Goal: Task Accomplishment & Management: Manage account settings

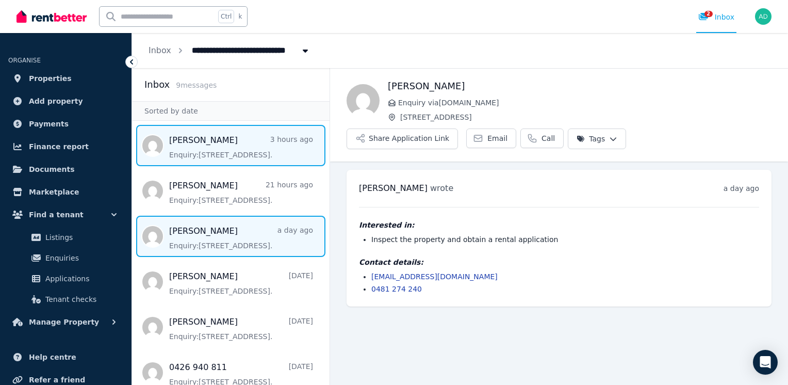
click at [204, 155] on span "Message list" at bounding box center [231, 145] width 198 height 41
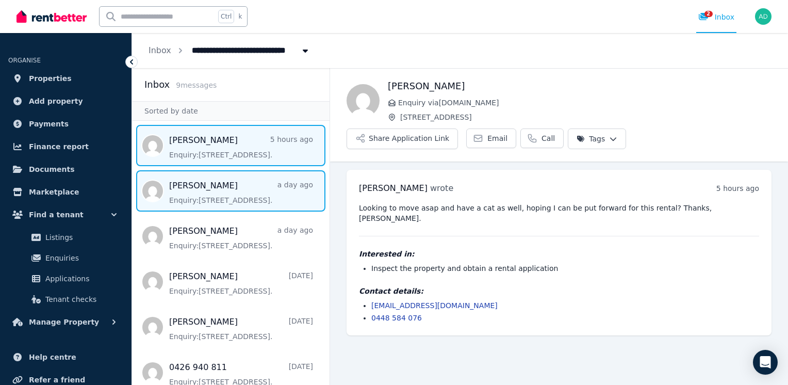
click at [193, 198] on span "Message list" at bounding box center [231, 190] width 198 height 41
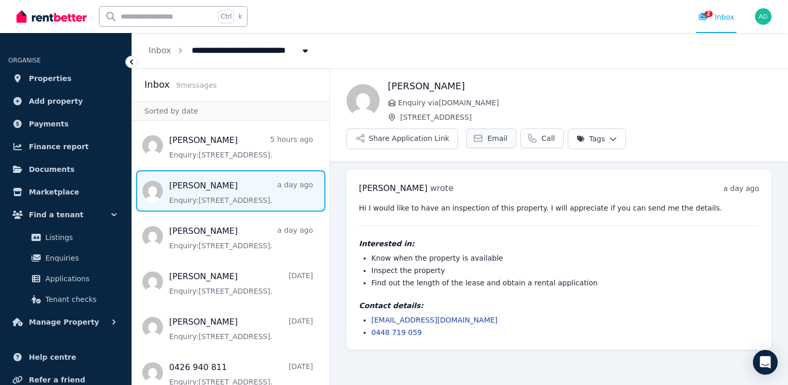
click at [508, 133] on span "Email" at bounding box center [497, 138] width 20 height 10
click at [382, 183] on span "[PERSON_NAME]" at bounding box center [393, 188] width 69 height 10
copy span "[PERSON_NAME]"
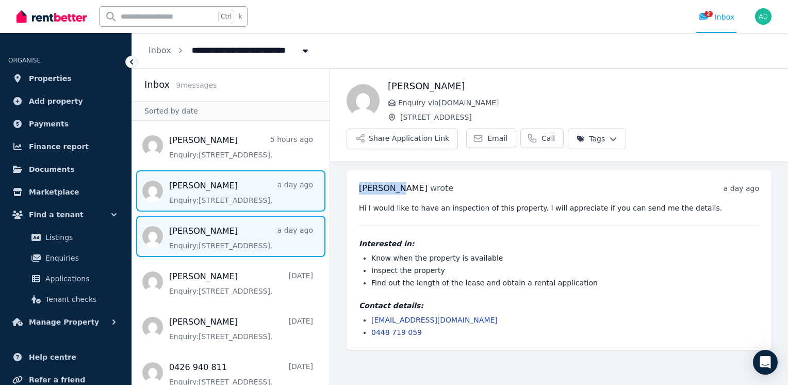
drag, startPoint x: 218, startPoint y: 234, endPoint x: 270, endPoint y: 238, distance: 52.7
click at [218, 234] on span "Message list" at bounding box center [231, 236] width 198 height 41
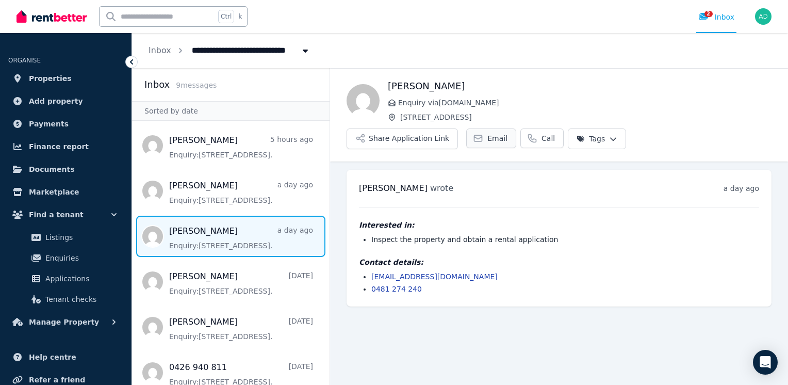
click at [508, 133] on span "Email" at bounding box center [497, 138] width 20 height 10
click at [375, 183] on span "[PERSON_NAME]" at bounding box center [393, 188] width 69 height 10
copy span "Willamena"
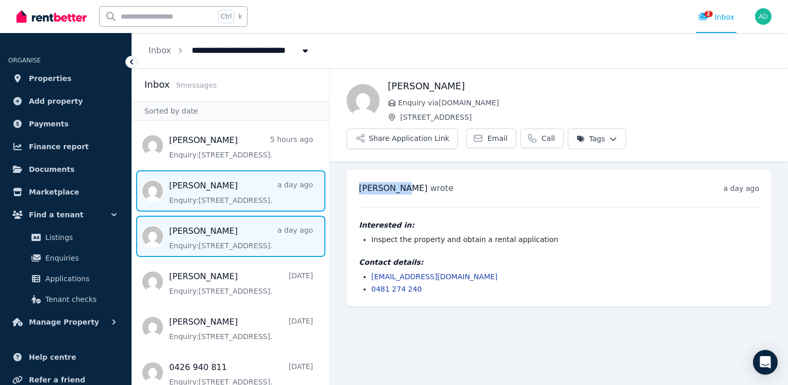
click at [227, 192] on span "Message list" at bounding box center [231, 190] width 198 height 41
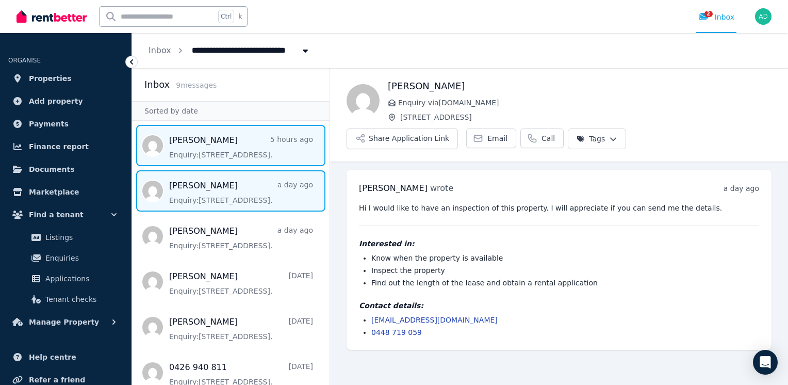
click at [198, 145] on span "Message list" at bounding box center [231, 145] width 198 height 41
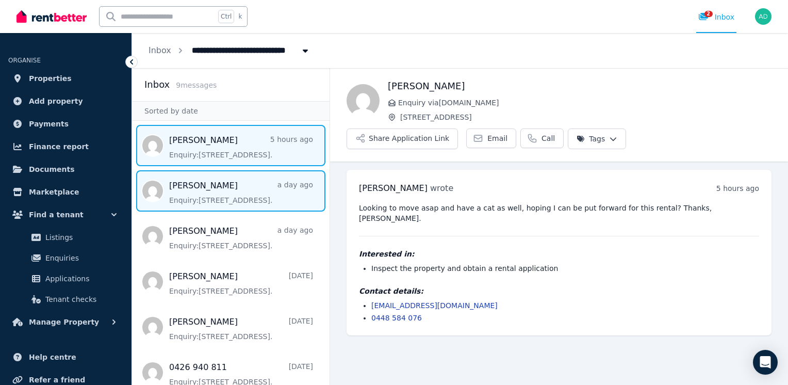
click at [221, 189] on span "Message list" at bounding box center [231, 190] width 198 height 41
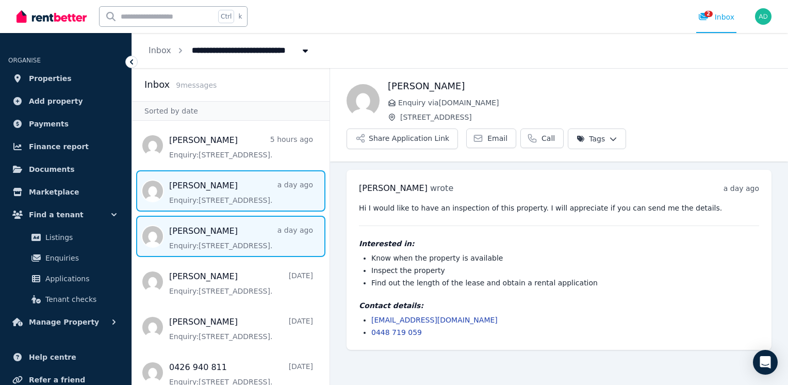
drag, startPoint x: 194, startPoint y: 239, endPoint x: 214, endPoint y: 240, distance: 19.1
click at [194, 240] on span "Message list" at bounding box center [231, 236] width 198 height 41
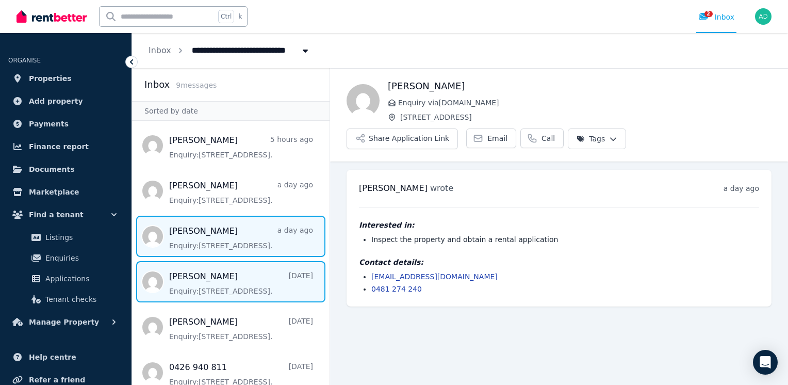
click at [188, 292] on span "Message list" at bounding box center [231, 281] width 198 height 41
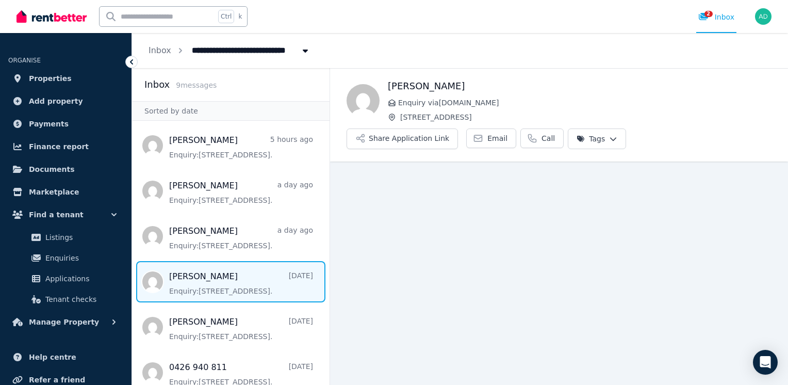
click at [206, 288] on span "Message list" at bounding box center [231, 281] width 198 height 41
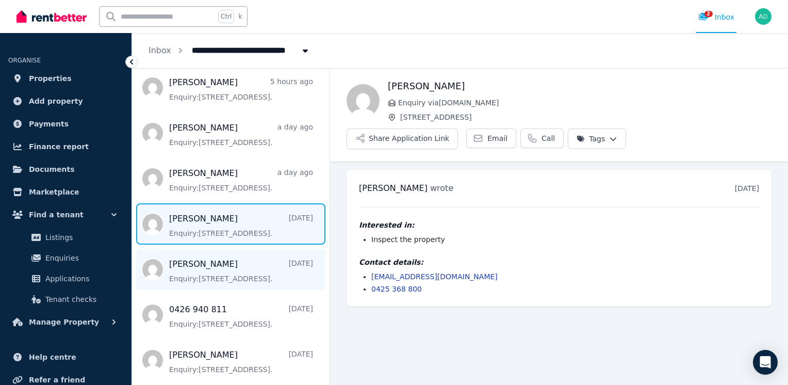
scroll to position [58, 0]
click at [211, 271] on span "Message list" at bounding box center [231, 268] width 198 height 41
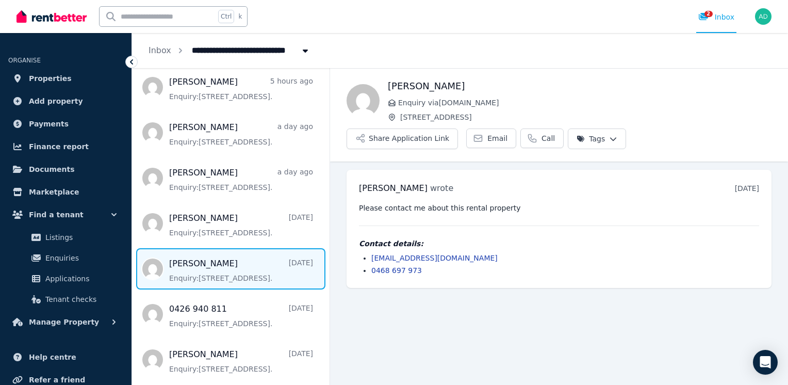
click at [760, 102] on html "**********" at bounding box center [394, 192] width 788 height 385
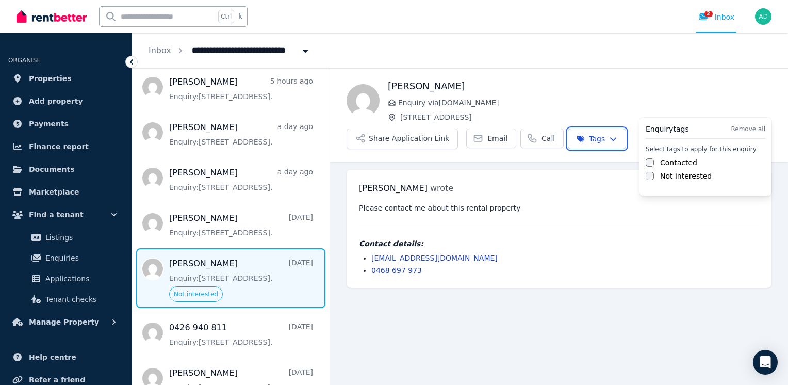
click at [455, 304] on html "**********" at bounding box center [394, 192] width 788 height 385
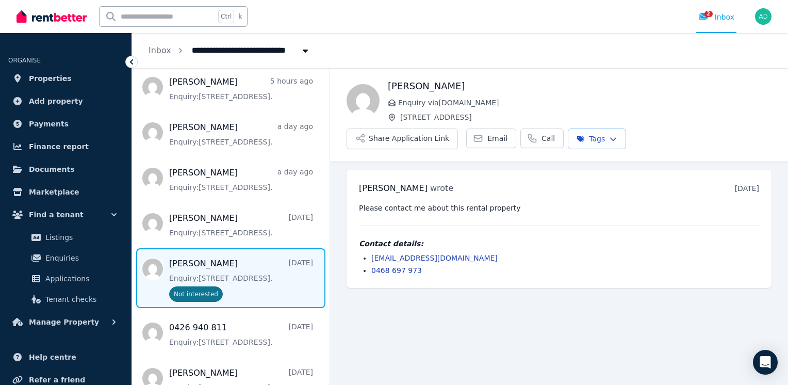
click at [455, 304] on main "Back [PERSON_NAME] Enquiry via [DOMAIN_NAME] [STREET_ADDRESS] Application Link …" at bounding box center [559, 226] width 458 height 317
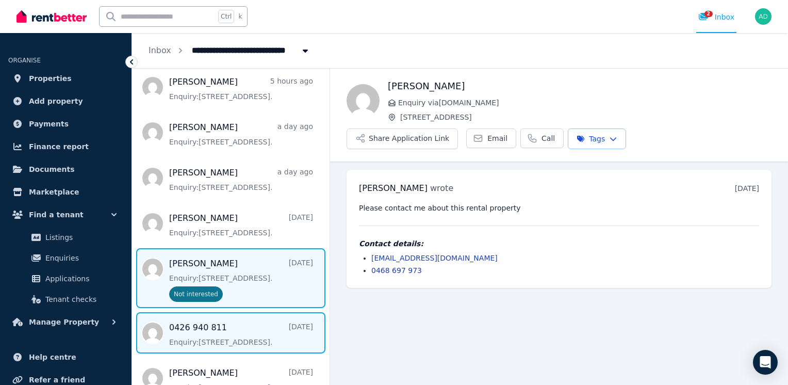
click at [222, 340] on span "Message list" at bounding box center [231, 332] width 198 height 41
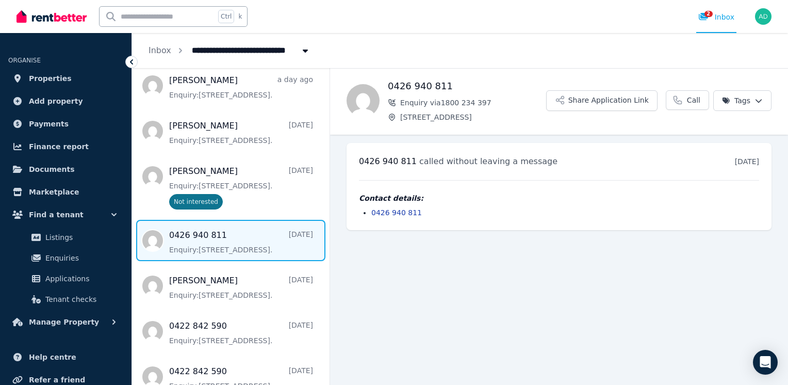
scroll to position [167, 0]
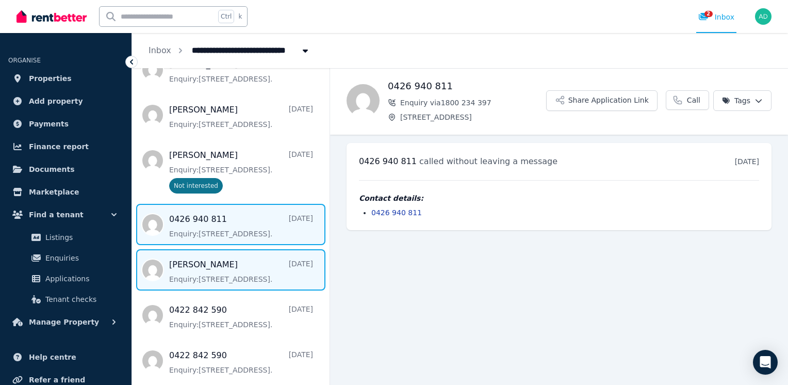
click at [241, 273] on span "Message list" at bounding box center [231, 269] width 198 height 41
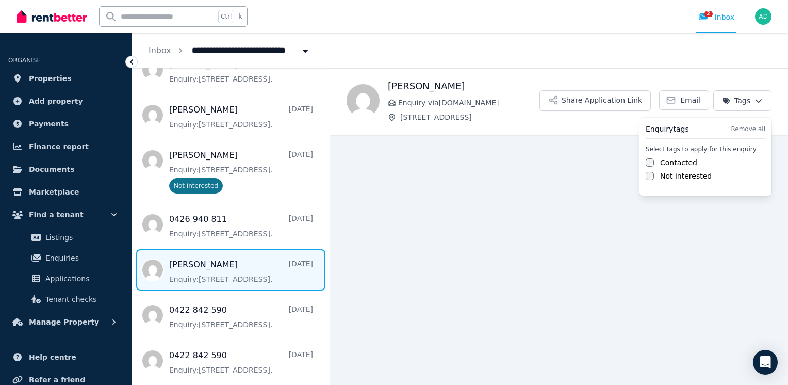
click at [760, 97] on html "**********" at bounding box center [394, 192] width 788 height 385
drag, startPoint x: 678, startPoint y: 177, endPoint x: 710, endPoint y: 177, distance: 32.0
click at [679, 177] on label "Not interested" at bounding box center [686, 176] width 52 height 10
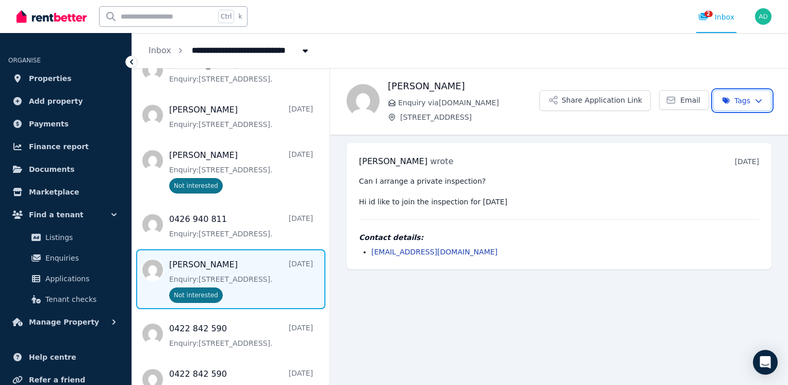
scroll to position [185, 0]
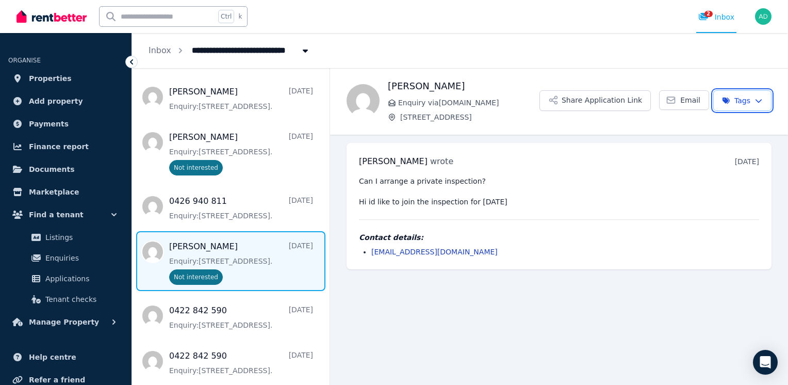
drag, startPoint x: 324, startPoint y: 215, endPoint x: 334, endPoint y: 270, distance: 56.1
click at [333, 269] on html "**********" at bounding box center [394, 192] width 788 height 385
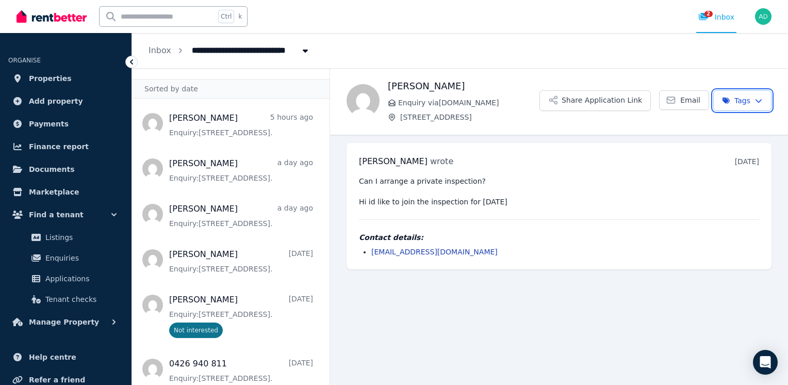
scroll to position [0, 0]
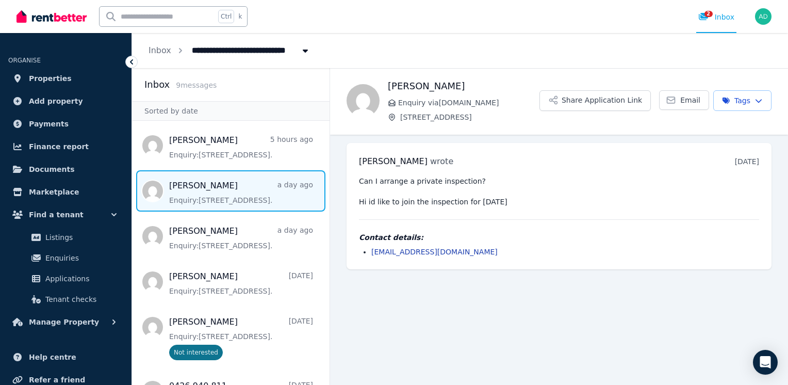
click at [215, 197] on span "Message list" at bounding box center [231, 190] width 198 height 41
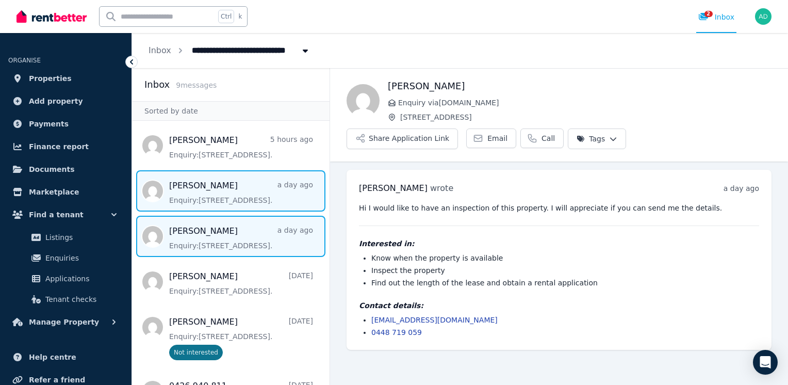
click at [221, 235] on span "Message list" at bounding box center [231, 236] width 198 height 41
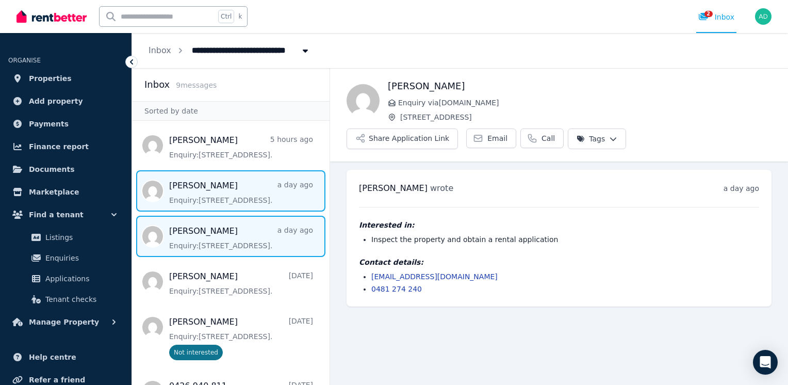
click at [244, 199] on span "Message list" at bounding box center [231, 190] width 198 height 41
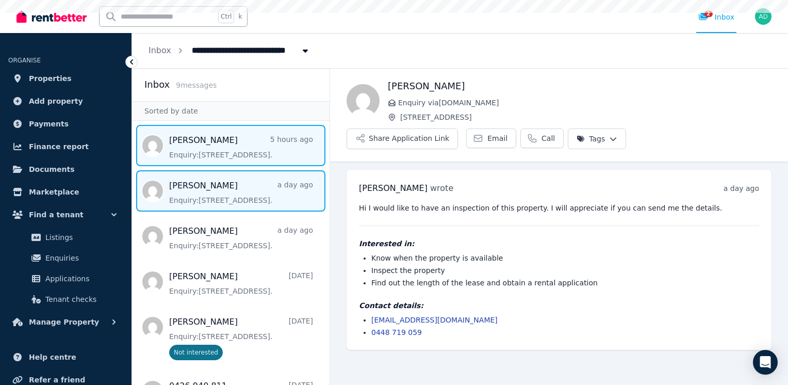
click at [205, 146] on span "Message list" at bounding box center [231, 145] width 198 height 41
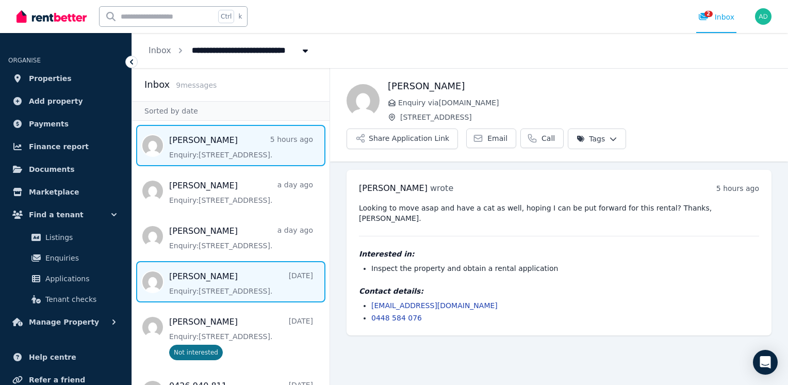
click at [204, 288] on span "Message list" at bounding box center [231, 281] width 198 height 41
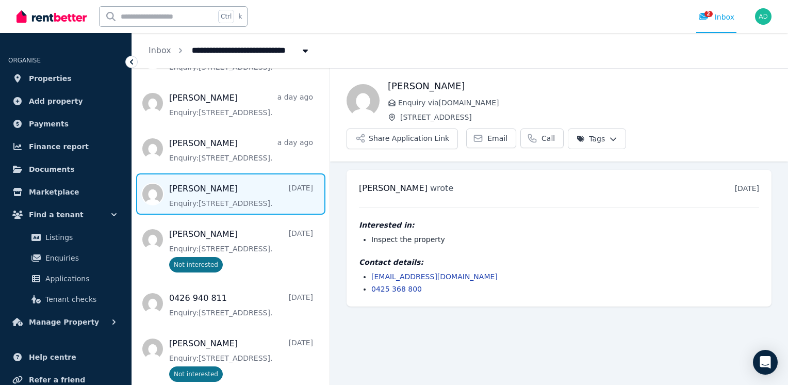
scroll to position [132, 0]
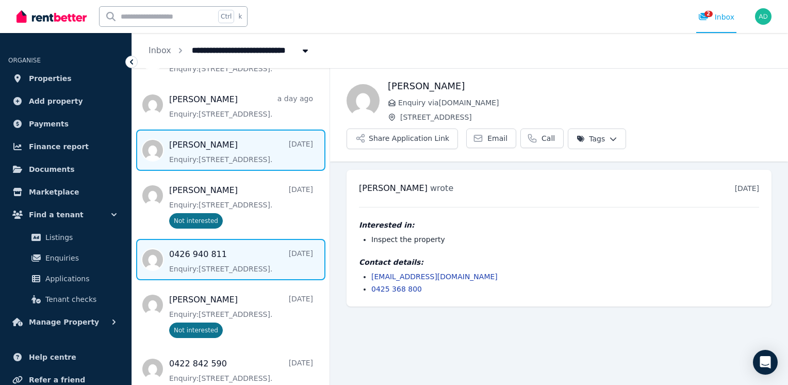
click at [222, 259] on span "Message list" at bounding box center [231, 259] width 198 height 41
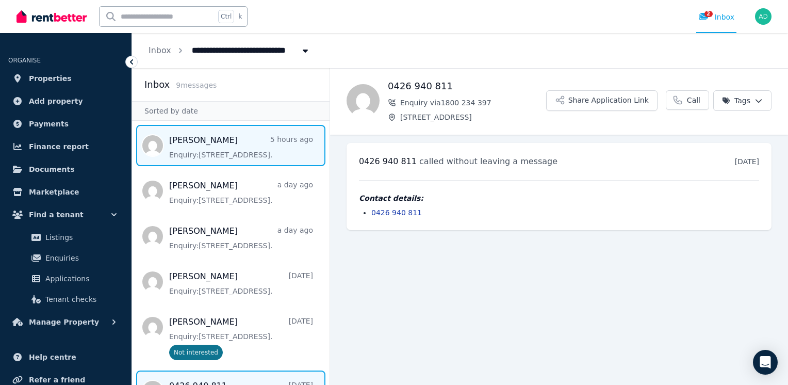
click at [237, 145] on span "Message list" at bounding box center [231, 145] width 198 height 41
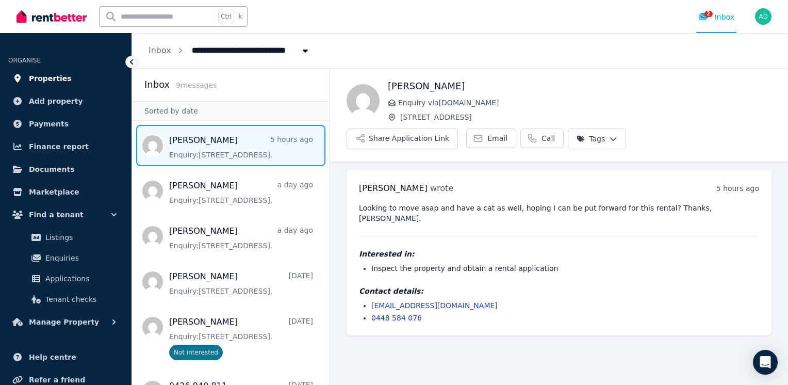
click at [58, 77] on span "Properties" at bounding box center [50, 78] width 43 height 12
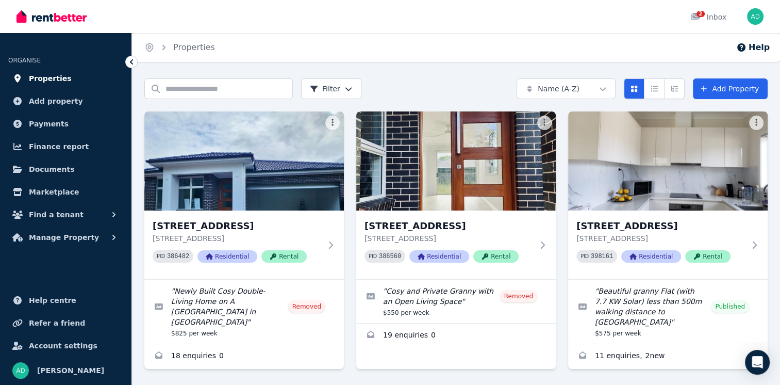
click at [50, 80] on span "Properties" at bounding box center [50, 78] width 43 height 12
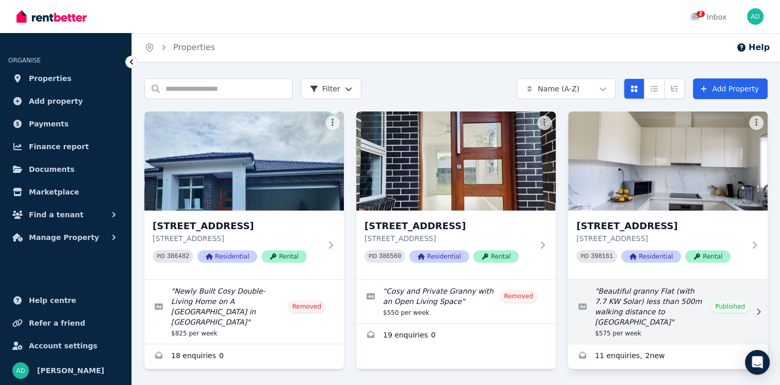
click at [627, 304] on link "Edit listing: Beautiful granny Flat (with 7.7 KW Solar) less than 500m walking …" at bounding box center [668, 312] width 200 height 64
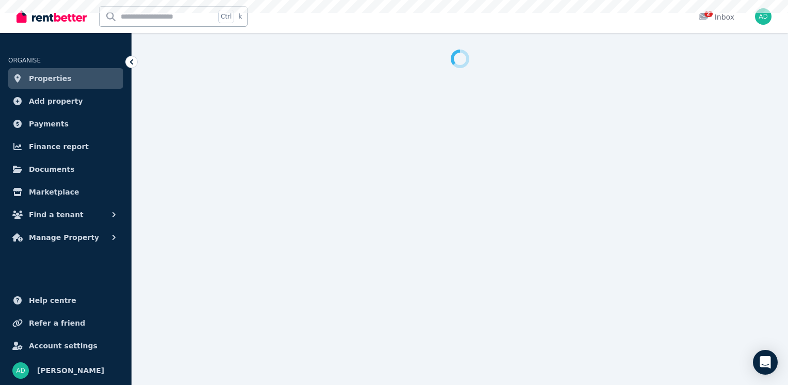
select select "**********"
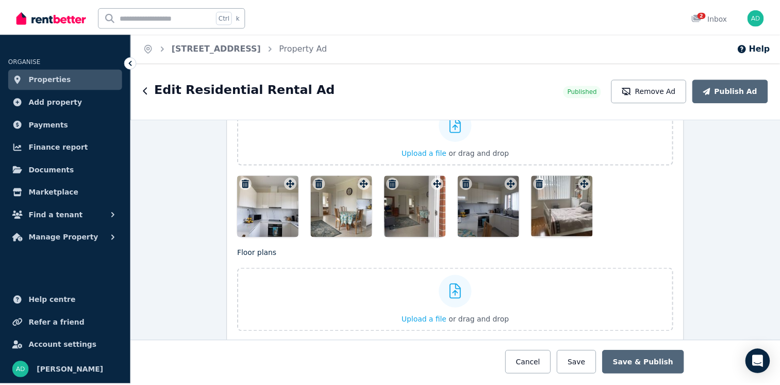
scroll to position [1496, 0]
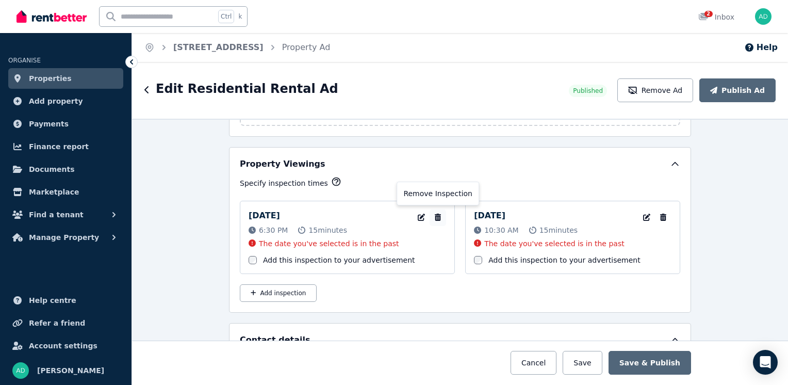
click at [436, 214] on icon "button" at bounding box center [438, 217] width 6 height 7
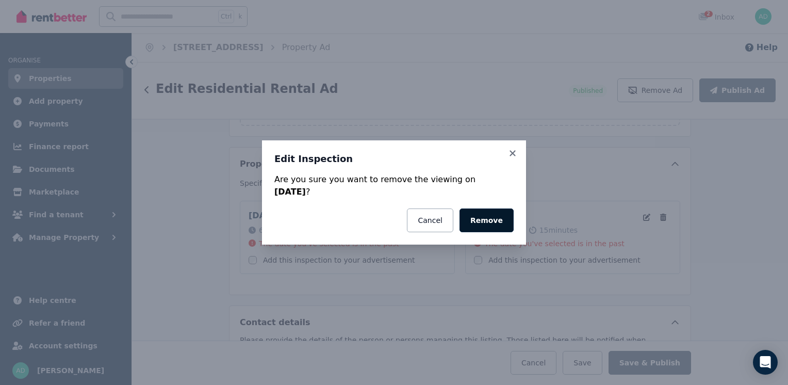
click at [493, 221] on button "Remove" at bounding box center [487, 220] width 54 height 24
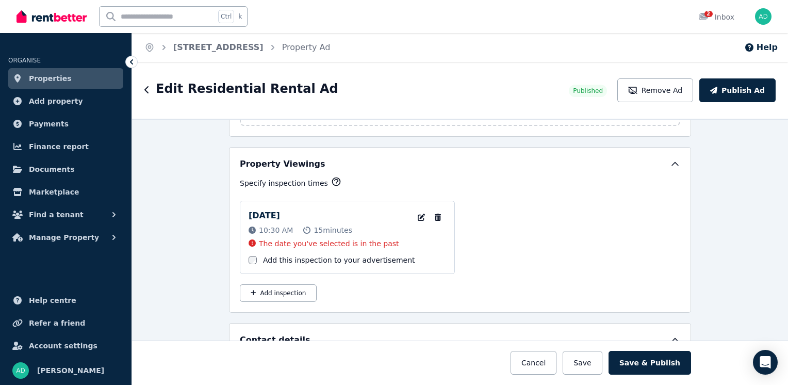
click at [133, 65] on icon at bounding box center [131, 62] width 10 height 10
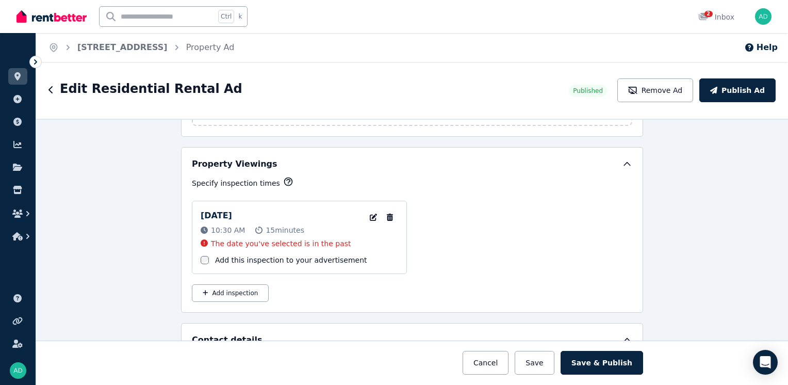
click at [36, 63] on icon at bounding box center [35, 61] width 3 height 5
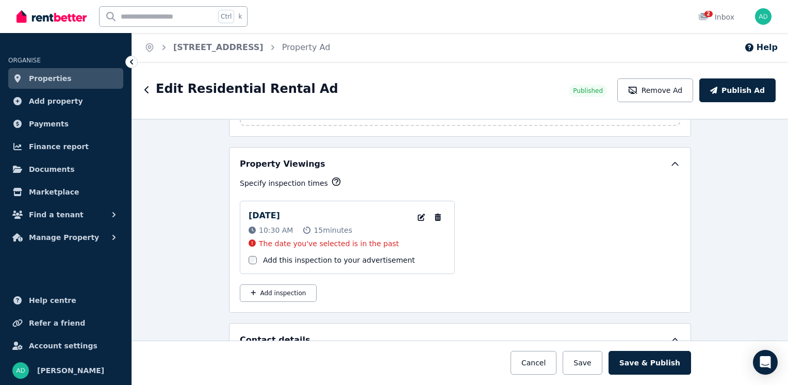
click at [53, 85] on link "Properties" at bounding box center [65, 78] width 115 height 21
